Goal: Transaction & Acquisition: Purchase product/service

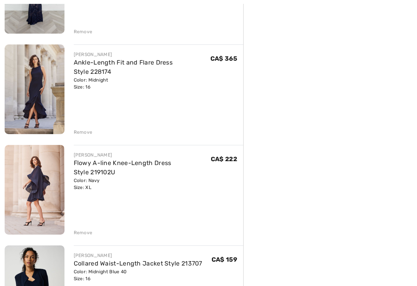
scroll to position [458, 0]
click at [93, 232] on div "Remove" at bounding box center [159, 231] width 170 height 8
click at [90, 233] on div "Remove" at bounding box center [83, 232] width 19 height 7
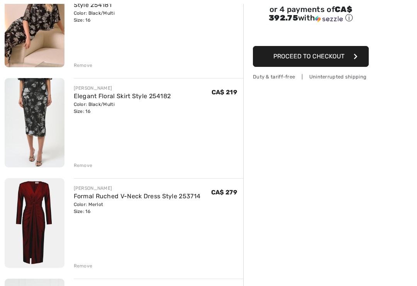
scroll to position [134, 0]
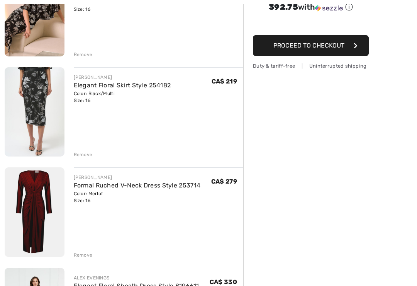
click at [99, 188] on link "Formal Ruched V-Neck Dress Style 253714" at bounding box center [137, 185] width 127 height 7
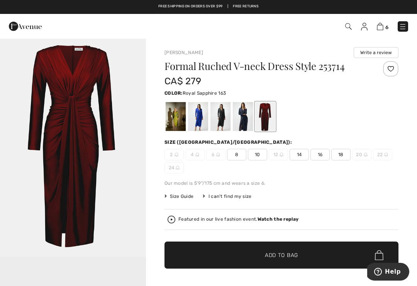
click at [201, 117] on div at bounding box center [198, 116] width 20 height 29
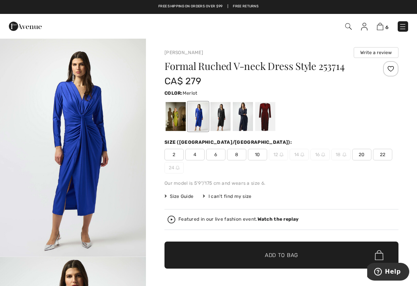
click at [270, 112] on div at bounding box center [265, 116] width 20 height 29
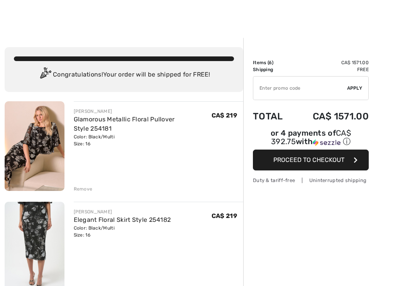
checkbox input "true"
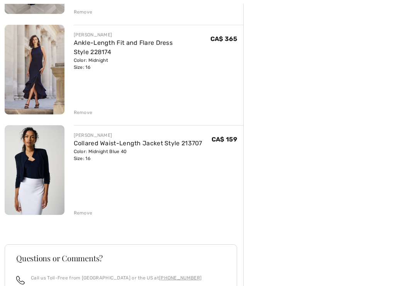
scroll to position [477, 0]
click at [84, 46] on link "Ankle-Length Fit and Flare Dress Style 228174" at bounding box center [123, 47] width 99 height 17
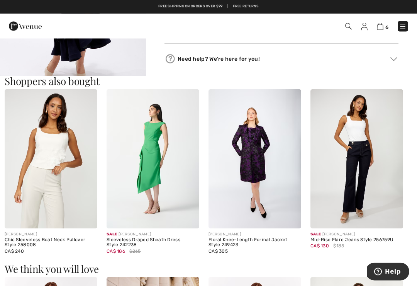
scroll to position [387, 0]
click at [265, 238] on div "Floral Knee-Length Formal Jacket Style 249423" at bounding box center [255, 242] width 93 height 11
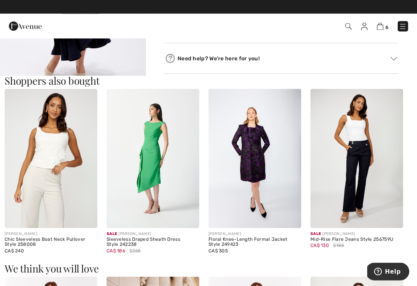
scroll to position [387, 0]
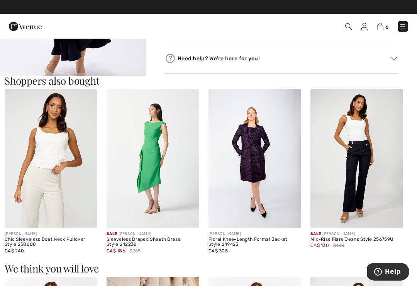
click at [261, 158] on img at bounding box center [255, 158] width 93 height 139
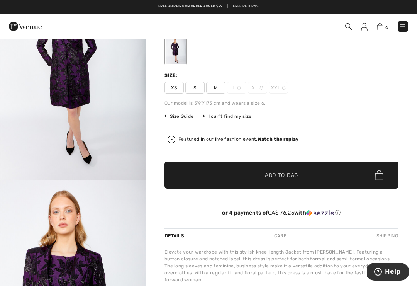
click at [37, 26] on img at bounding box center [25, 26] width 33 height 15
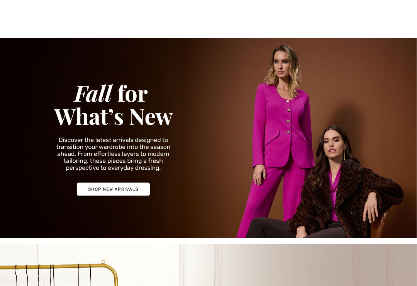
checkbox input "true"
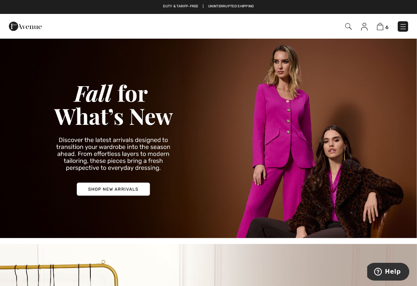
click at [130, 185] on img at bounding box center [208, 138] width 417 height 200
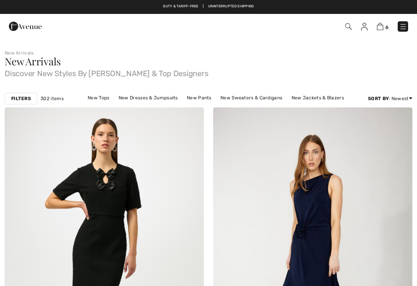
checkbox input "true"
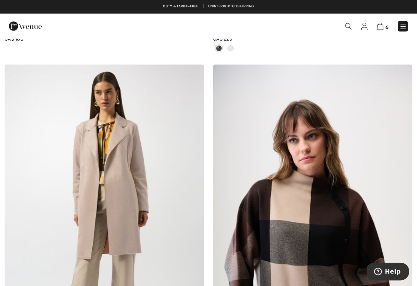
scroll to position [5578, 0]
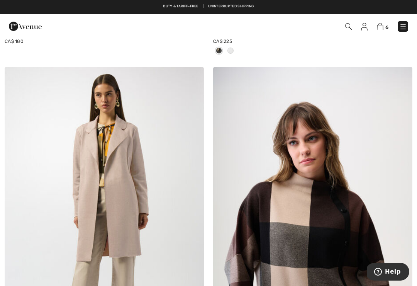
click at [399, 27] on img at bounding box center [403, 27] width 8 height 8
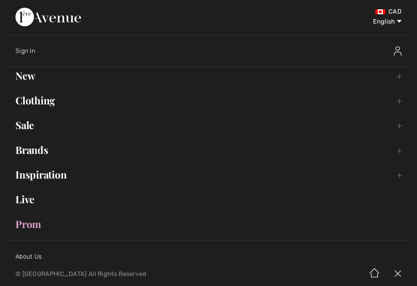
click at [396, 102] on link "Clothing Toggle submenu" at bounding box center [209, 100] width 402 height 17
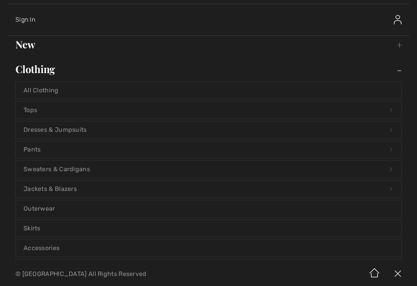
scroll to position [32, 0]
click at [348, 129] on link "Dresses & Jumpsuits Open submenu" at bounding box center [208, 129] width 385 height 17
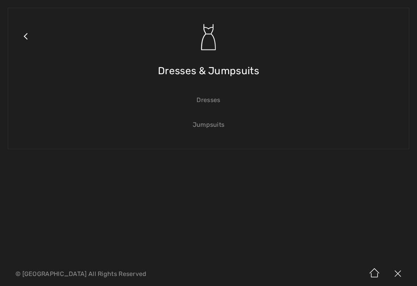
click at [216, 105] on link "Dresses" at bounding box center [208, 100] width 385 height 17
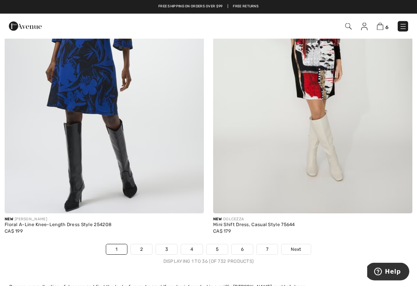
scroll to position [6030, 0]
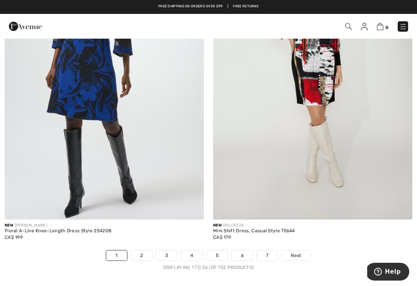
click at [269, 250] on link "7" at bounding box center [267, 255] width 21 height 10
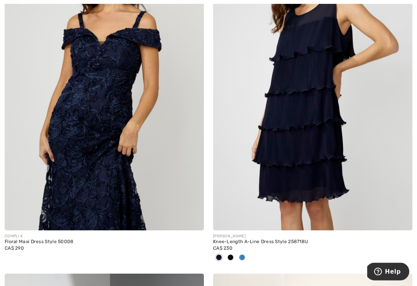
scroll to position [2260, 0]
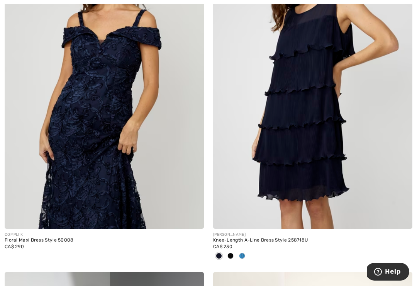
click at [243, 256] on span at bounding box center [242, 256] width 6 height 6
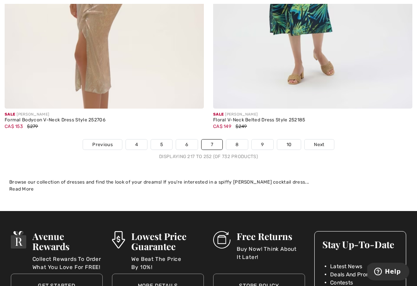
scroll to position [6154, 0]
click at [189, 140] on link "6" at bounding box center [186, 144] width 21 height 10
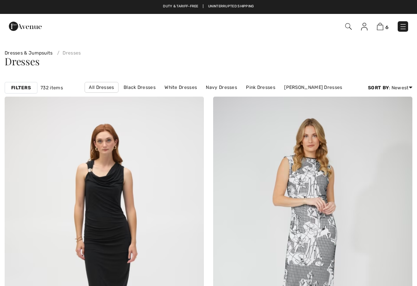
checkbox input "true"
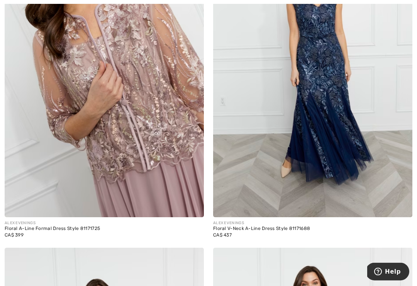
scroll to position [521, 0]
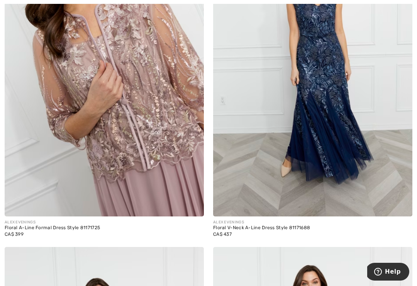
click at [336, 186] on img at bounding box center [312, 66] width 199 height 299
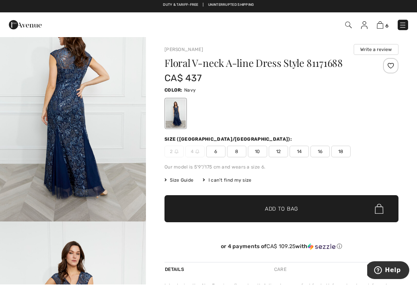
scroll to position [3, 0]
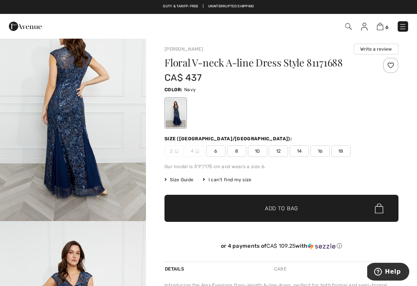
click at [322, 152] on span "16" at bounding box center [320, 151] width 19 height 12
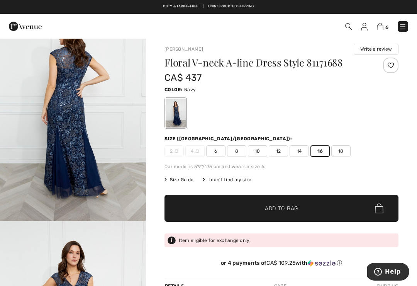
click at [298, 207] on span "Add to Bag" at bounding box center [281, 208] width 33 height 8
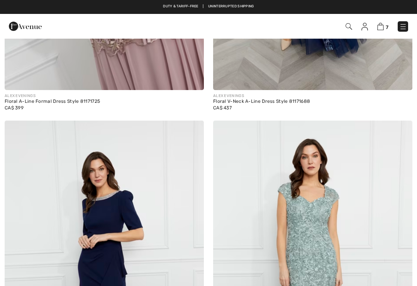
checkbox input "true"
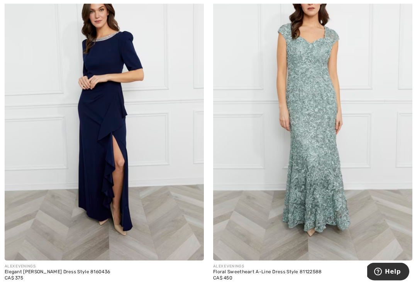
scroll to position [807, 0]
click at [86, 270] on div "Elegant [PERSON_NAME] Dress Style 8160436" at bounding box center [104, 271] width 199 height 5
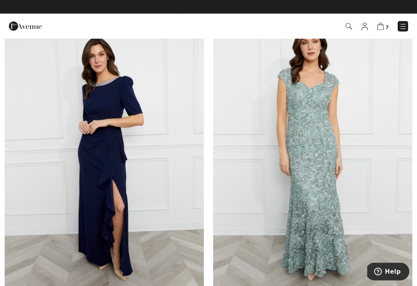
scroll to position [762, 0]
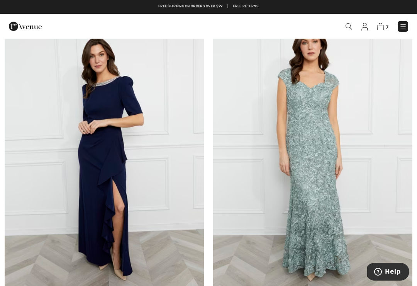
click at [143, 168] on img at bounding box center [104, 155] width 199 height 299
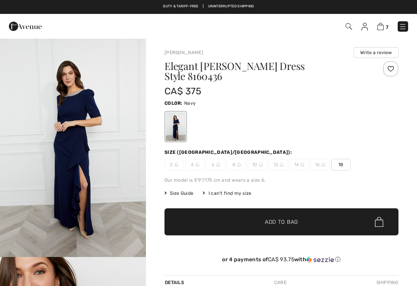
checkbox input "true"
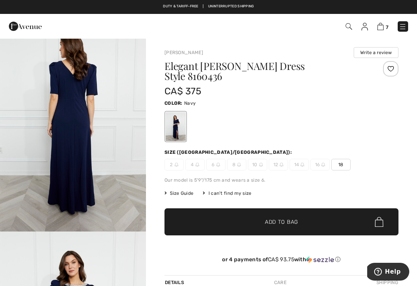
click at [186, 190] on span "Size Guide" at bounding box center [179, 193] width 29 height 7
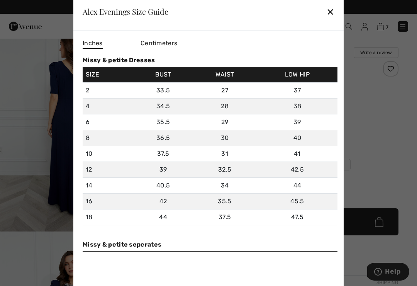
click at [330, 8] on div "✕" at bounding box center [330, 11] width 8 height 16
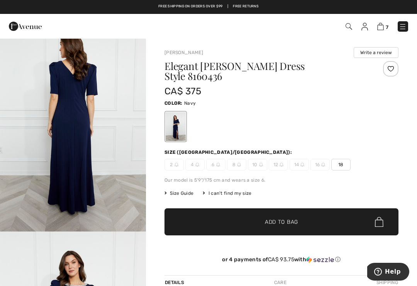
click at [345, 159] on span "18" at bounding box center [340, 165] width 19 height 12
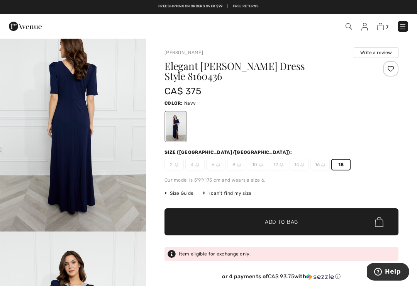
click at [305, 211] on span "✔ Added to Bag Add to Bag" at bounding box center [282, 221] width 234 height 27
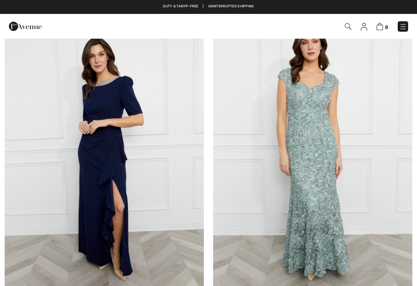
checkbox input "true"
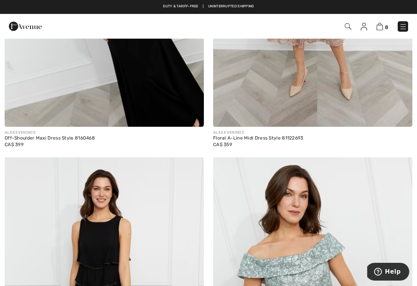
scroll to position [1233, 0]
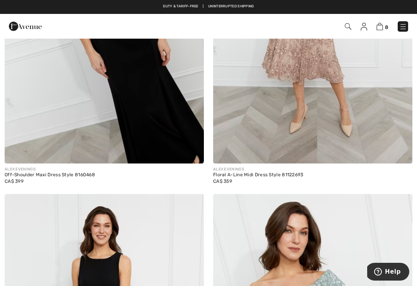
click at [291, 171] on div "ALEX EVENINGS" at bounding box center [312, 169] width 199 height 6
click at [325, 100] on img at bounding box center [312, 13] width 199 height 299
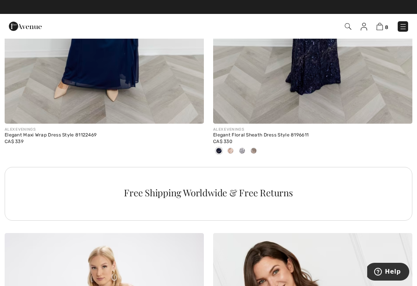
scroll to position [1945, 0]
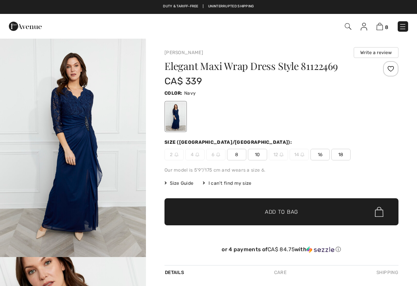
checkbox input "true"
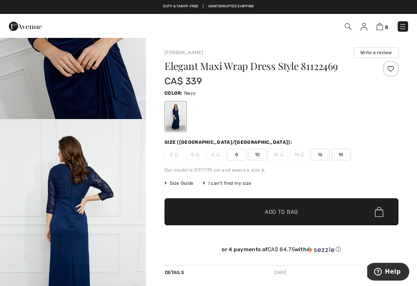
scroll to position [351, 0]
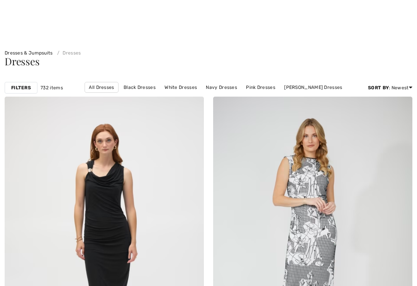
checkbox input "true"
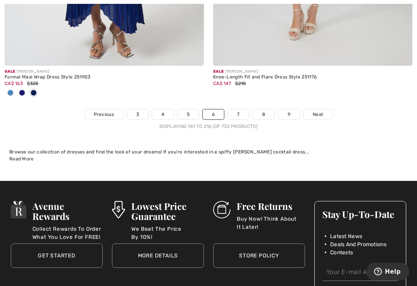
scroll to position [6222, 0]
click at [316, 111] on span "Next" at bounding box center [318, 114] width 10 height 7
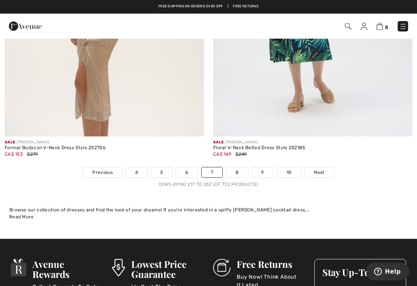
scroll to position [6126, 0]
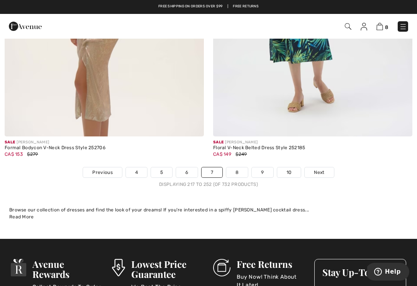
click at [161, 167] on link "5" at bounding box center [161, 172] width 21 height 10
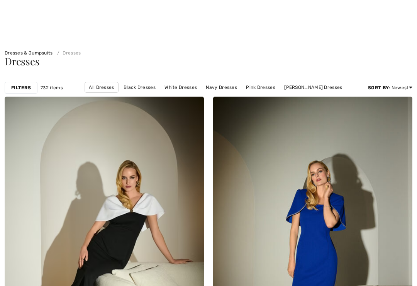
scroll to position [201, 0]
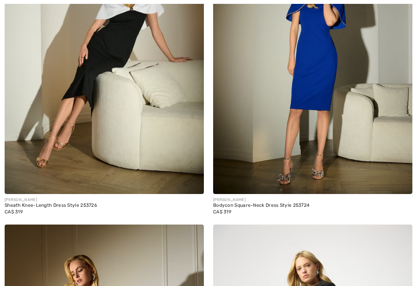
checkbox input "true"
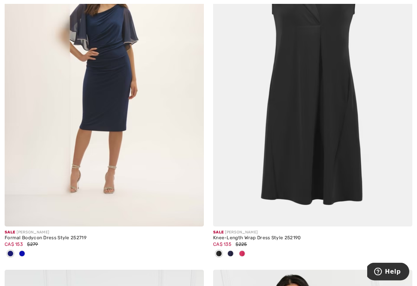
scroll to position [2224, 0]
click at [76, 65] on img at bounding box center [104, 76] width 199 height 299
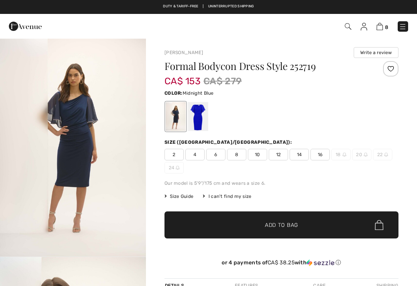
checkbox input "true"
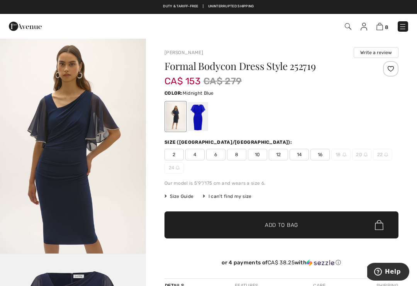
scroll to position [1098, 0]
click at [199, 112] on div at bounding box center [198, 116] width 20 height 29
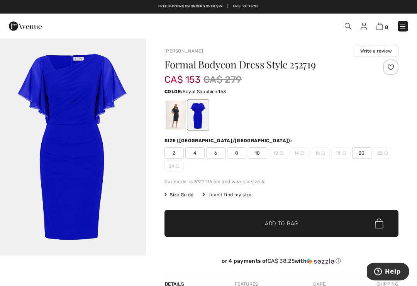
scroll to position [0, 0]
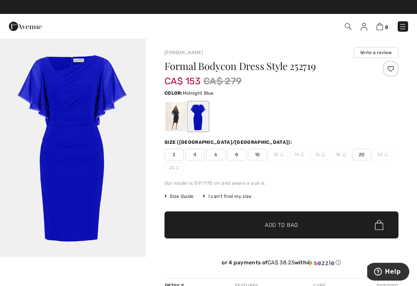
click at [171, 112] on div at bounding box center [176, 116] width 20 height 29
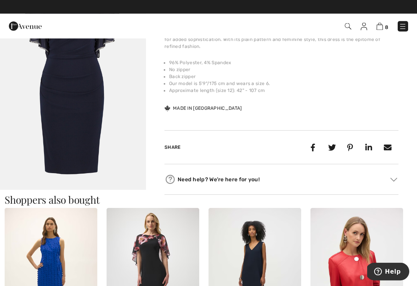
scroll to position [278, 0]
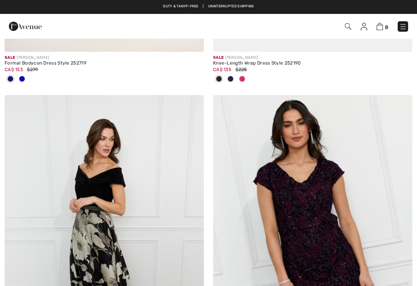
checkbox input "true"
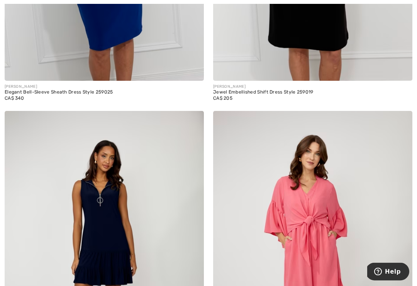
scroll to position [3041, 0]
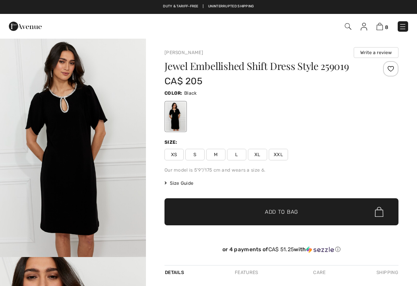
checkbox input "true"
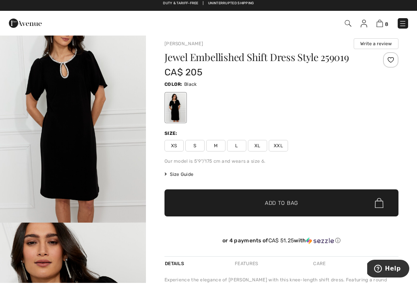
scroll to position [9, 0]
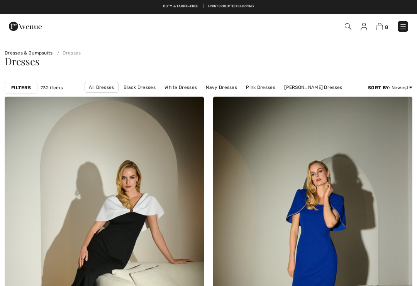
checkbox input "true"
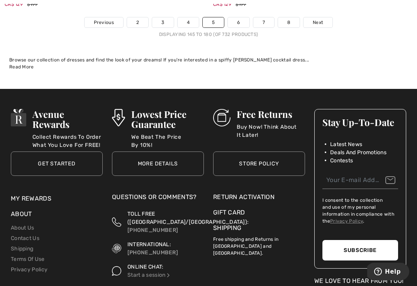
scroll to position [6225, 0]
click at [188, 17] on link "4" at bounding box center [188, 22] width 21 height 10
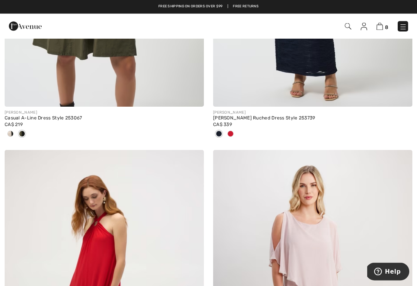
scroll to position [631, 0]
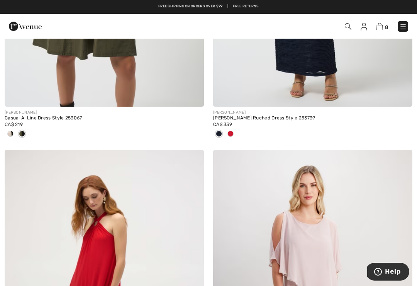
click at [238, 117] on div "[PERSON_NAME] Ruched Dress Style 253739" at bounding box center [312, 117] width 199 height 5
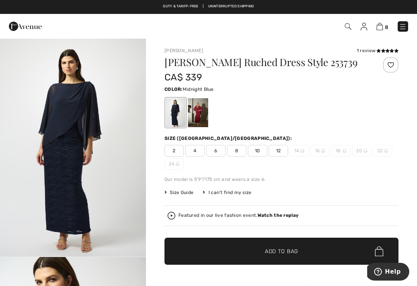
checkbox input "true"
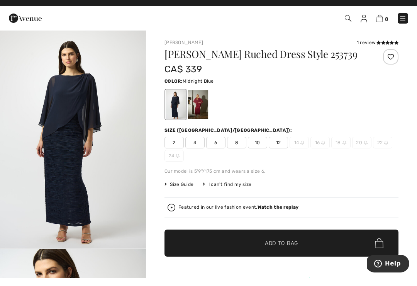
scroll to position [10, 0]
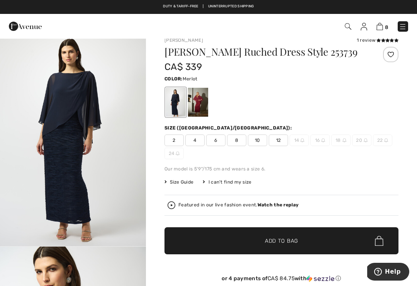
click at [206, 102] on div at bounding box center [198, 102] width 20 height 29
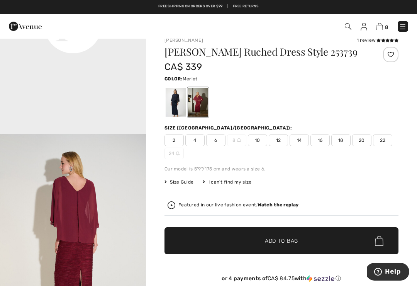
scroll to position [551, 0]
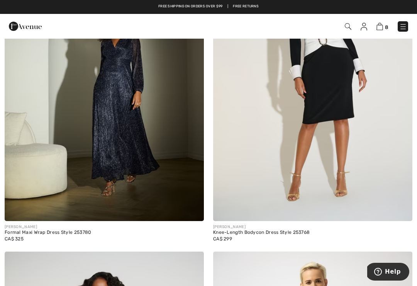
scroll to position [5713, 0]
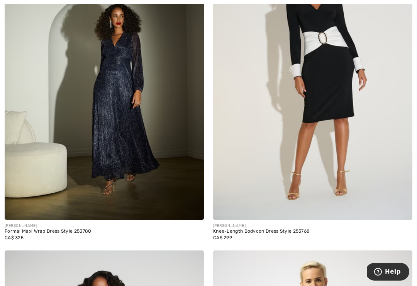
click at [103, 121] on img at bounding box center [104, 70] width 199 height 299
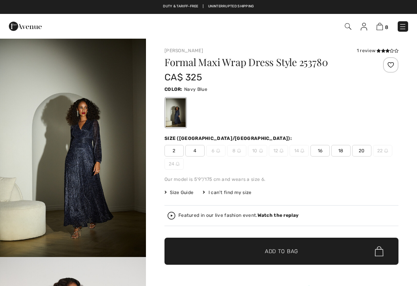
checkbox input "true"
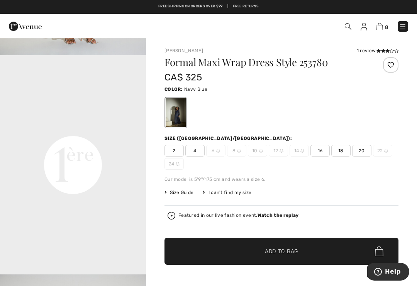
scroll to position [438, 0]
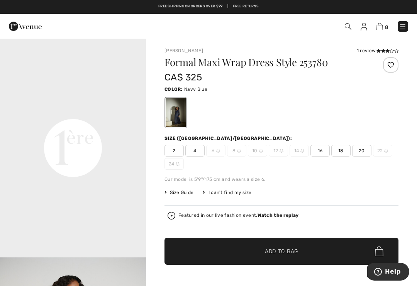
click at [326, 144] on div "Size (CA/US): 2 4 6 8 10 12 14 16 18 20 22 24" at bounding box center [282, 152] width 234 height 35
click at [325, 147] on span "16" at bounding box center [320, 151] width 19 height 12
click at [298, 244] on span "✔ Added to Bag Add to Bag" at bounding box center [282, 251] width 234 height 27
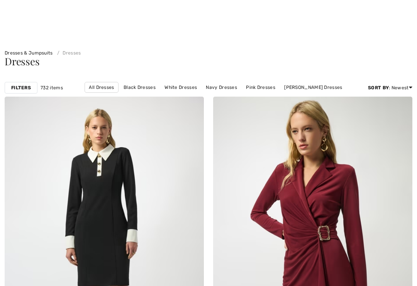
checkbox input "true"
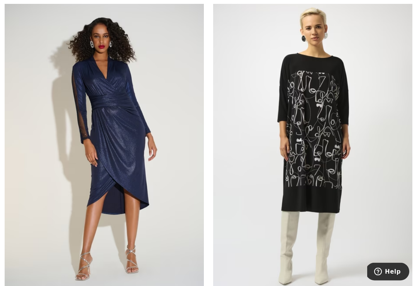
scroll to position [5966, 0]
click at [142, 246] on img at bounding box center [104, 146] width 199 height 299
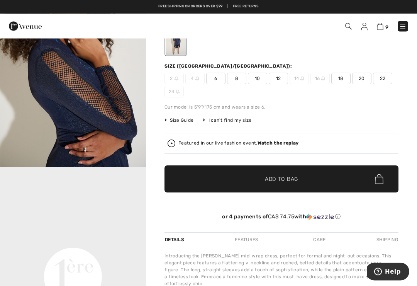
scroll to position [71, 0]
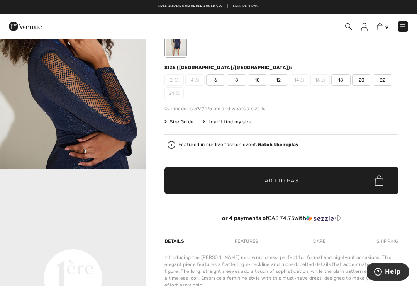
click at [184, 122] on span "Size Guide" at bounding box center [179, 121] width 29 height 7
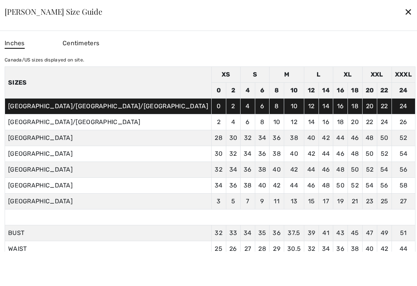
scroll to position [0, 0]
click at [404, 13] on div "✕" at bounding box center [408, 11] width 8 height 16
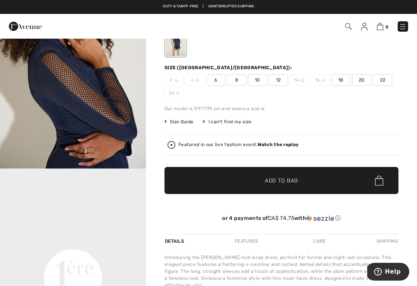
click at [342, 80] on span "18" at bounding box center [340, 80] width 19 height 12
click at [305, 180] on span "✔ Added to Bag Add to Bag" at bounding box center [282, 180] width 234 height 27
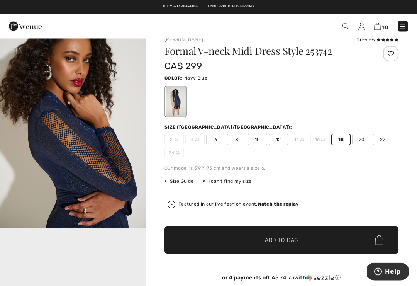
scroll to position [4, 0]
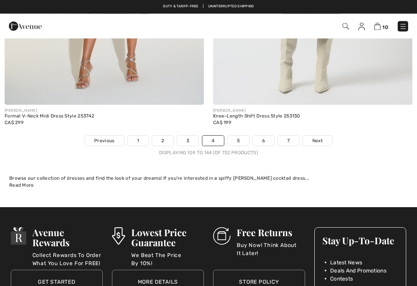
checkbox input "true"
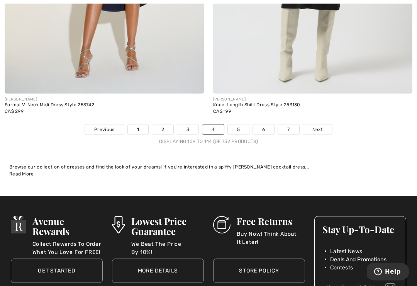
scroll to position [6169, 0]
click at [189, 125] on link "3" at bounding box center [187, 129] width 21 height 10
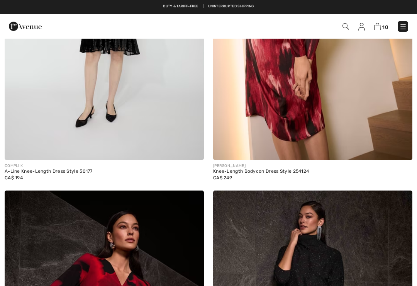
checkbox input "true"
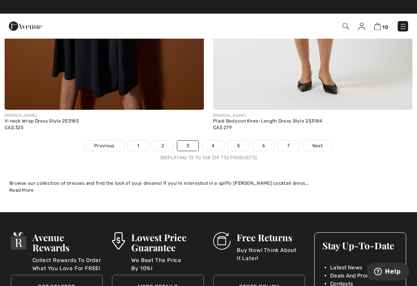
scroll to position [6101, 0]
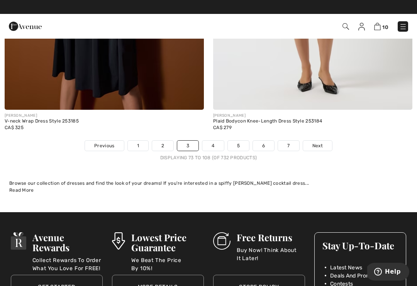
click at [163, 143] on link "2" at bounding box center [162, 146] width 21 height 10
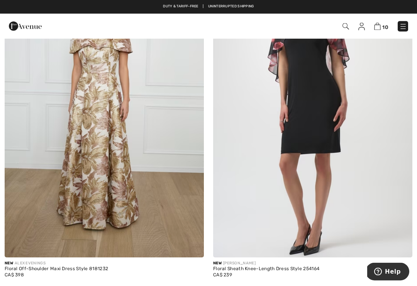
scroll to position [788, 0]
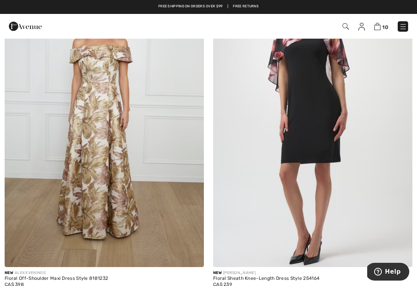
click at [152, 241] on img at bounding box center [104, 117] width 199 height 299
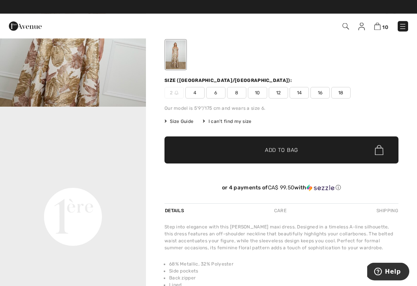
scroll to position [62, 0]
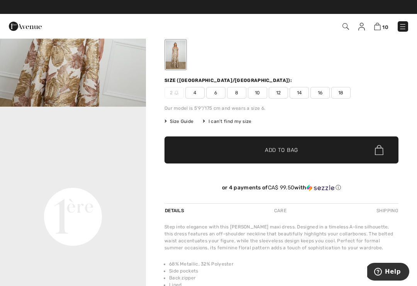
click at [188, 121] on span "Size Guide" at bounding box center [179, 121] width 29 height 7
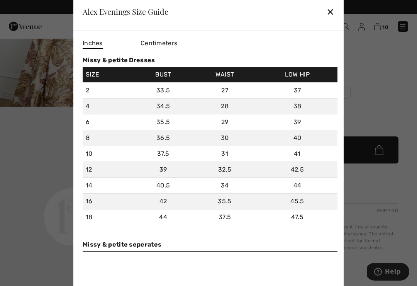
click at [331, 14] on div "✕" at bounding box center [330, 11] width 8 height 16
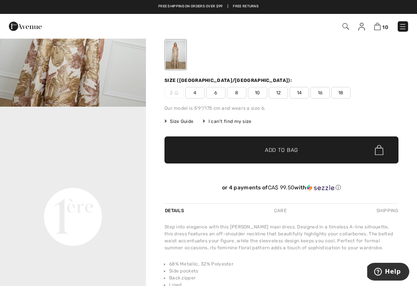
click at [322, 91] on span "16" at bounding box center [320, 93] width 19 height 12
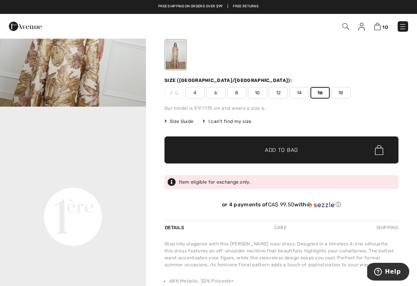
click at [188, 124] on span "Size Guide" at bounding box center [179, 121] width 29 height 7
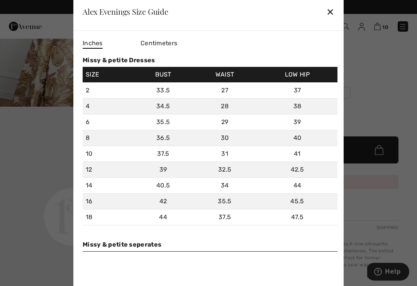
click at [331, 12] on div "✕" at bounding box center [330, 11] width 8 height 16
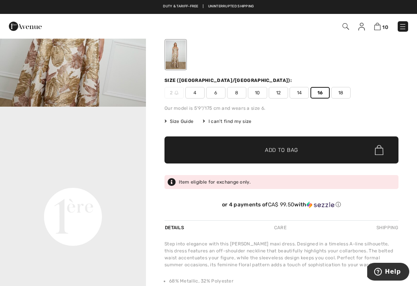
click at [384, 25] on span "10" at bounding box center [385, 27] width 6 height 6
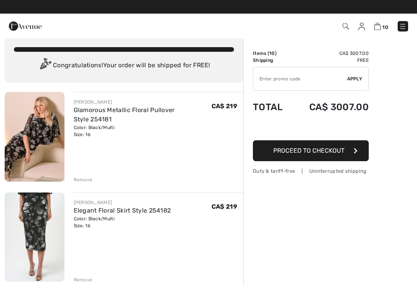
scroll to position [9, 0]
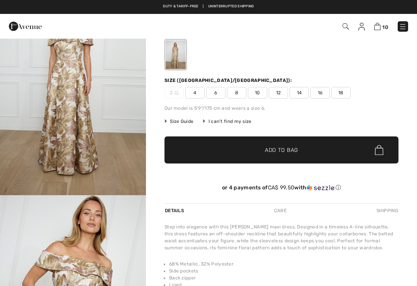
scroll to position [62, 0]
click at [320, 92] on span "16" at bounding box center [320, 93] width 19 height 12
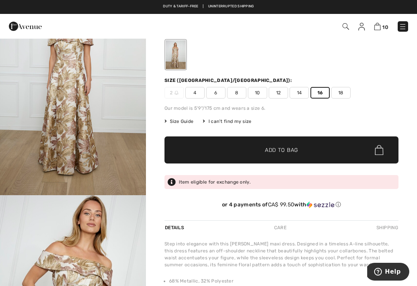
click at [302, 148] on span "✔ Added to Bag Add to Bag" at bounding box center [282, 149] width 234 height 27
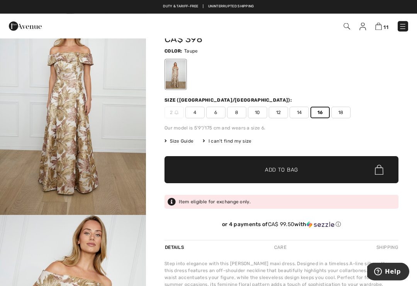
scroll to position [38, 0]
